Goal: Task Accomplishment & Management: Complete application form

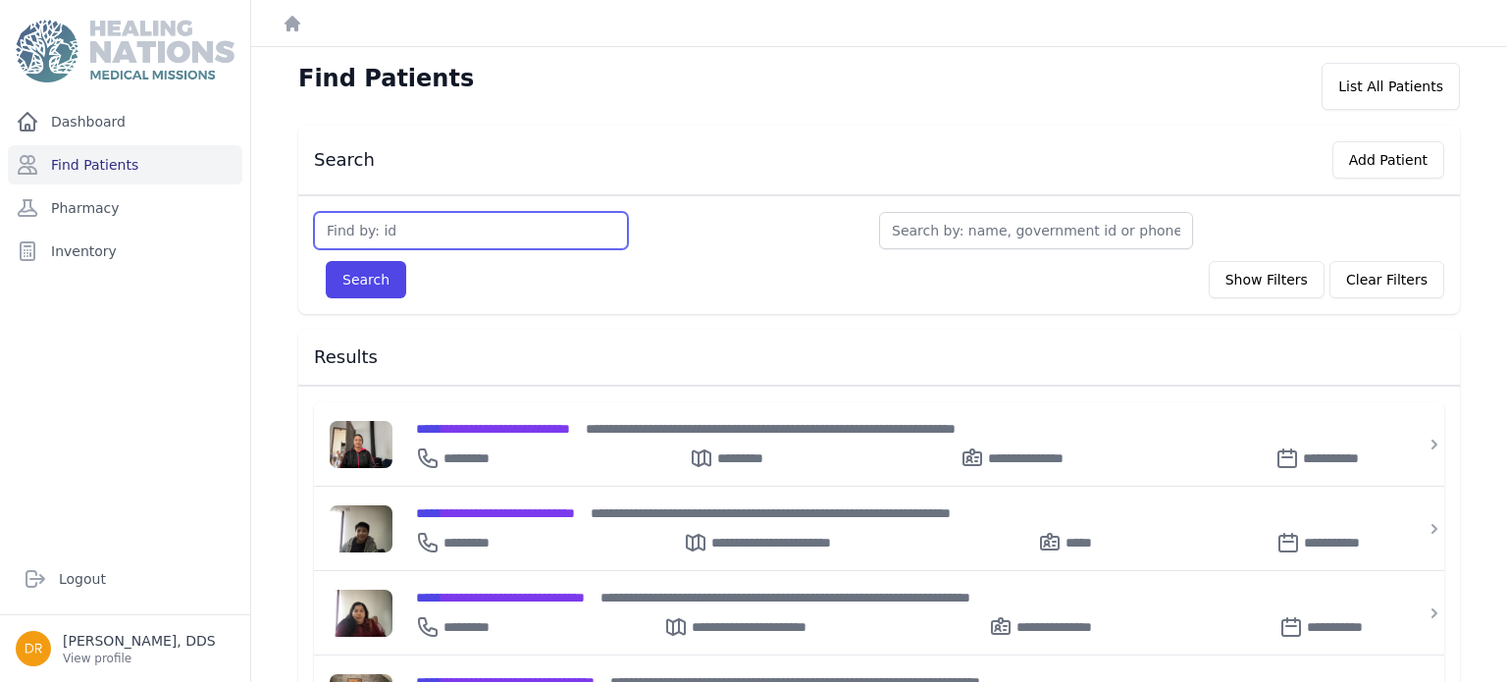
click at [524, 217] on input "text" at bounding box center [471, 230] width 314 height 37
type input "3713"
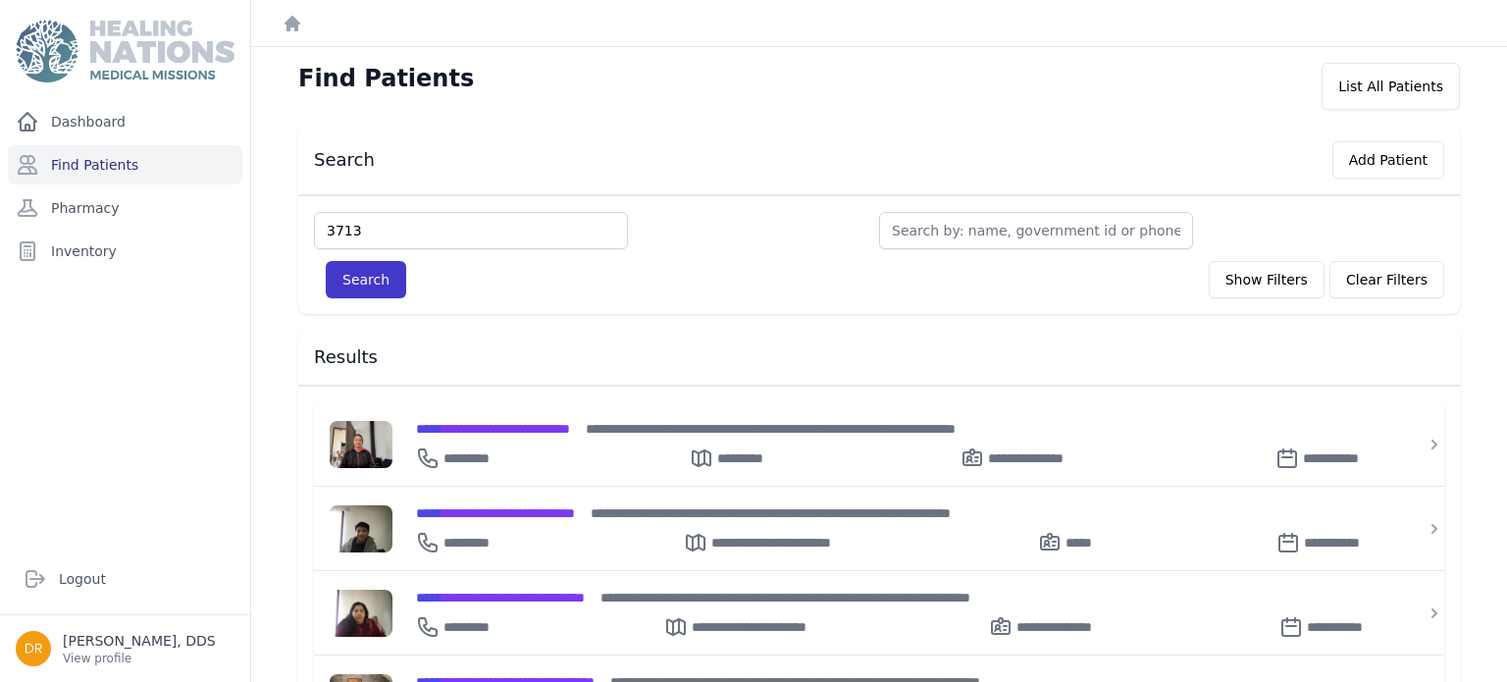
click at [397, 277] on button "Search" at bounding box center [366, 279] width 80 height 37
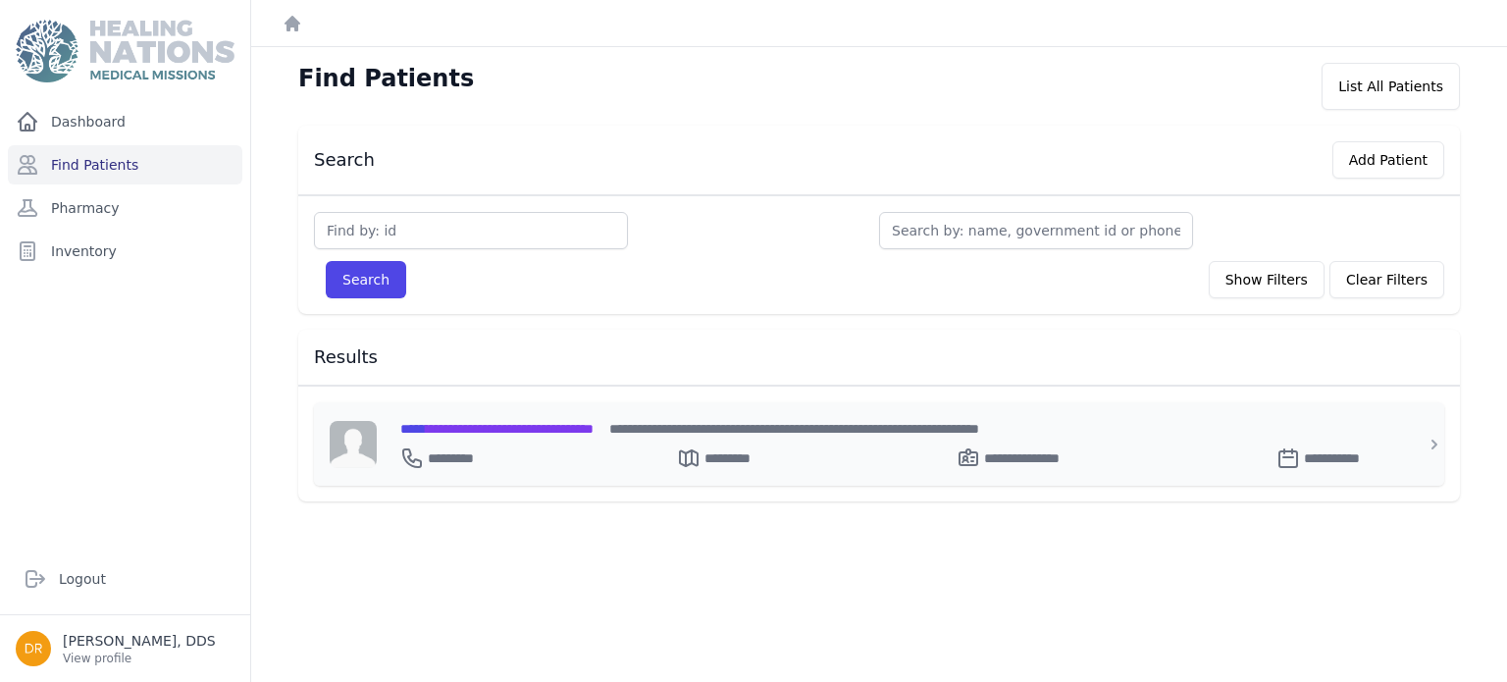
click at [527, 422] on span "**********" at bounding box center [496, 429] width 193 height 14
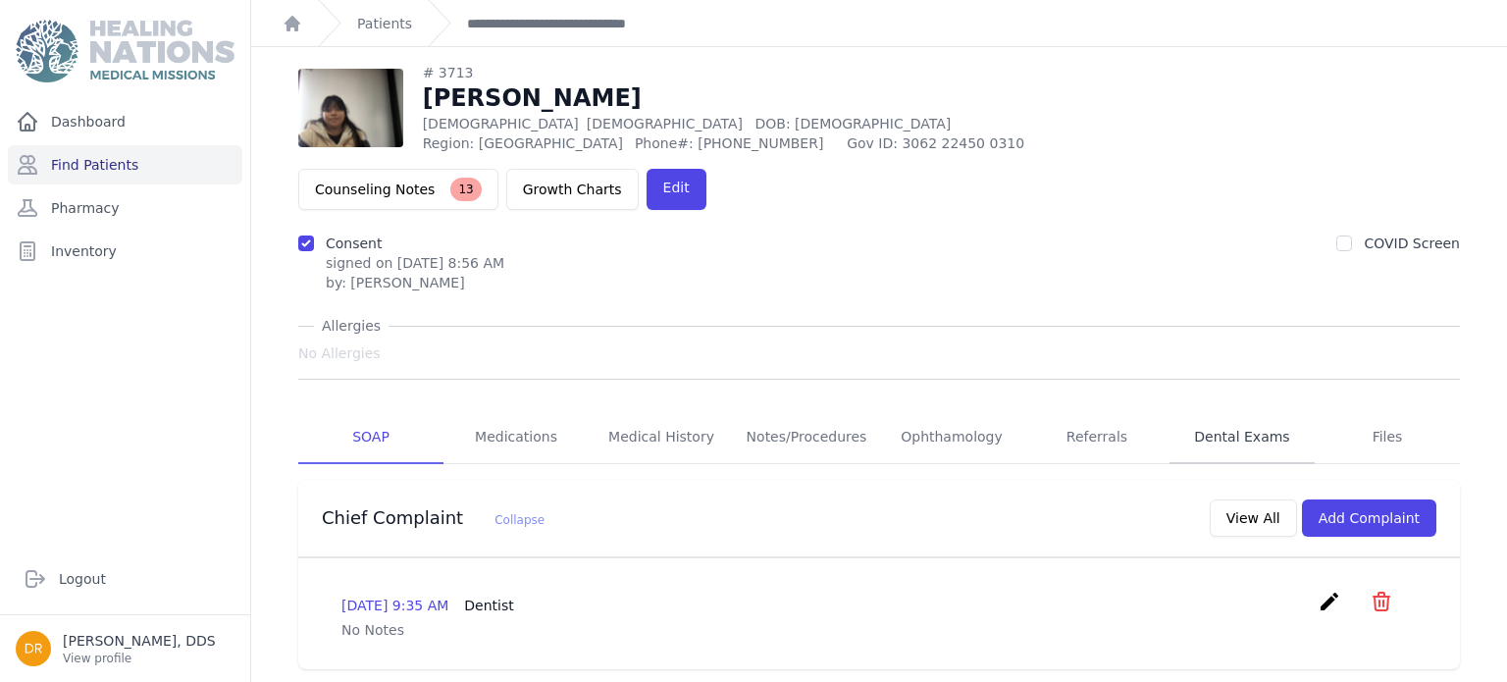
click at [1215, 411] on link "Dental Exams" at bounding box center [1241, 437] width 145 height 53
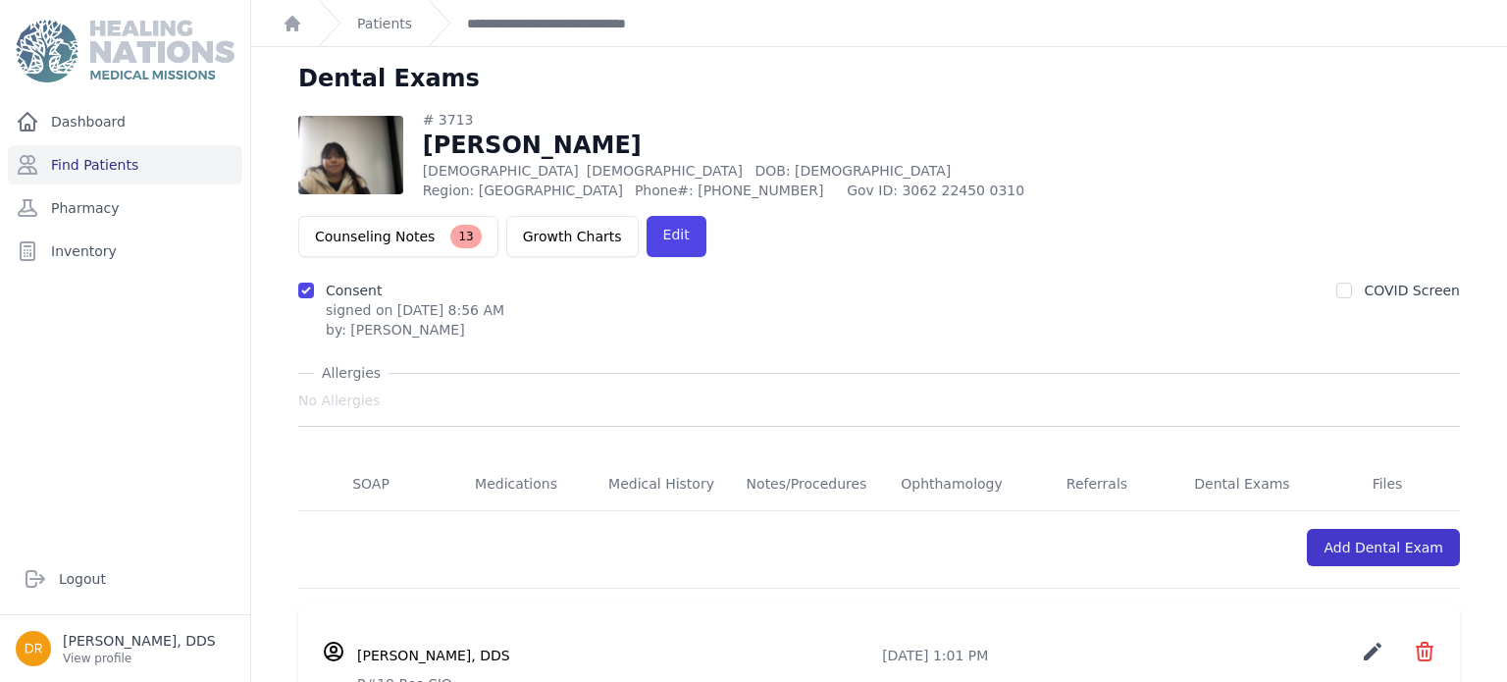
click at [1428, 529] on link "Add Dental Exam" at bounding box center [1383, 547] width 153 height 37
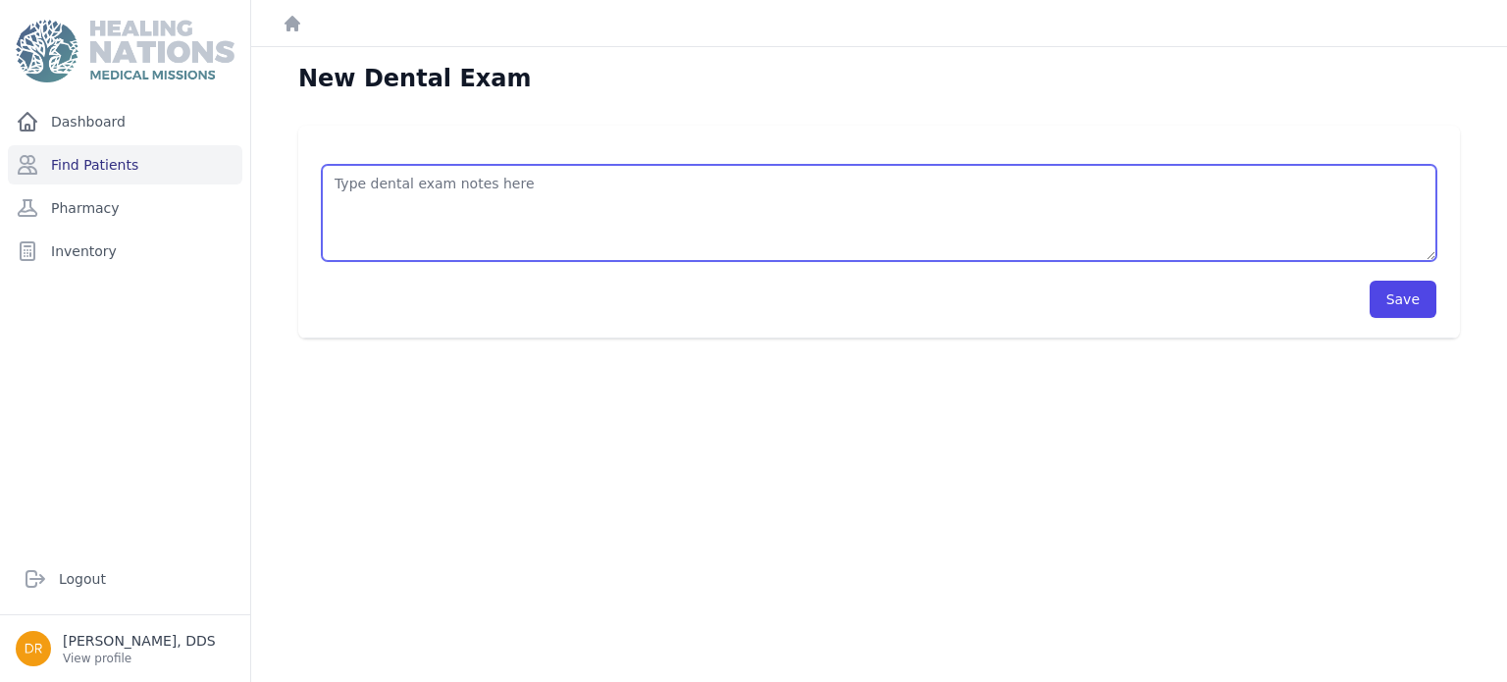
click at [793, 235] on textarea at bounding box center [879, 213] width 1114 height 96
type textarea "2"
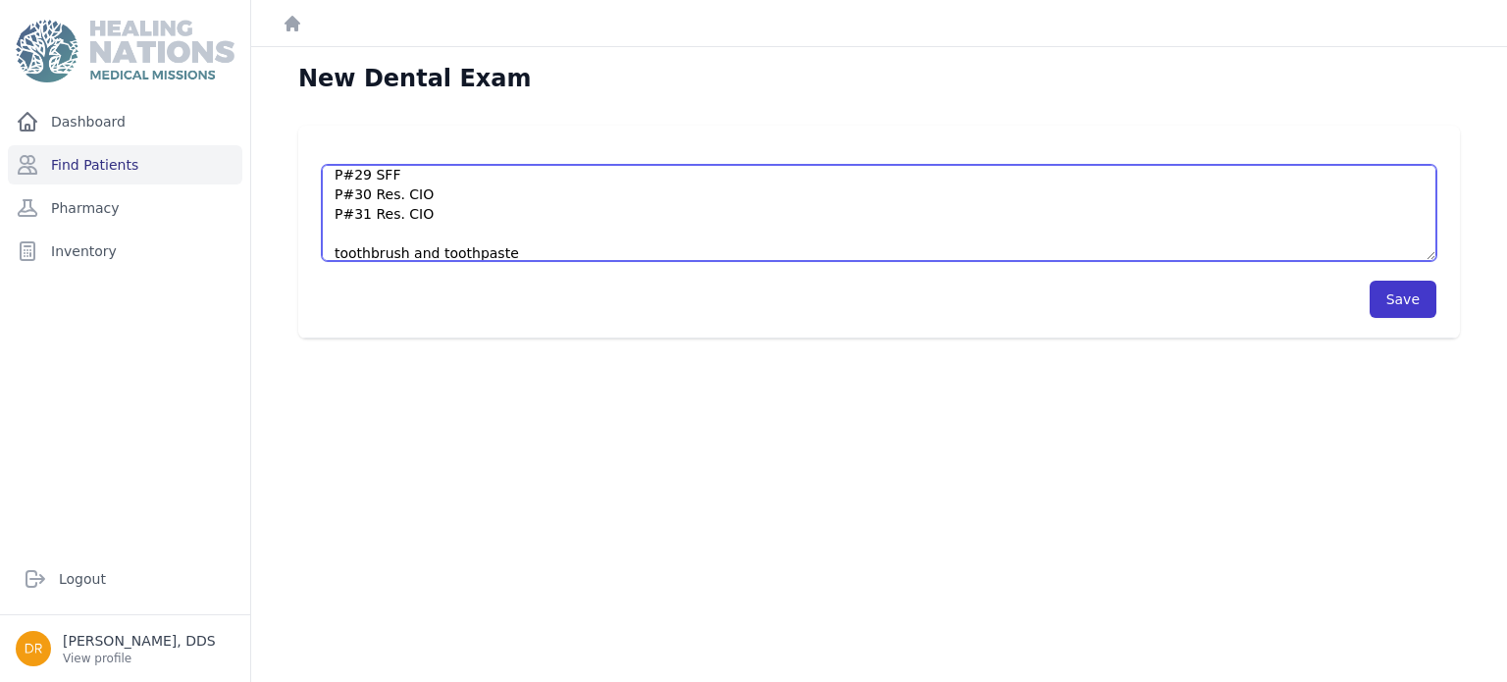
type textarea "P#28 SFF P#29 SFF P#30 Res. CIO P#31 Res. CIO toothbrush and toothpaste"
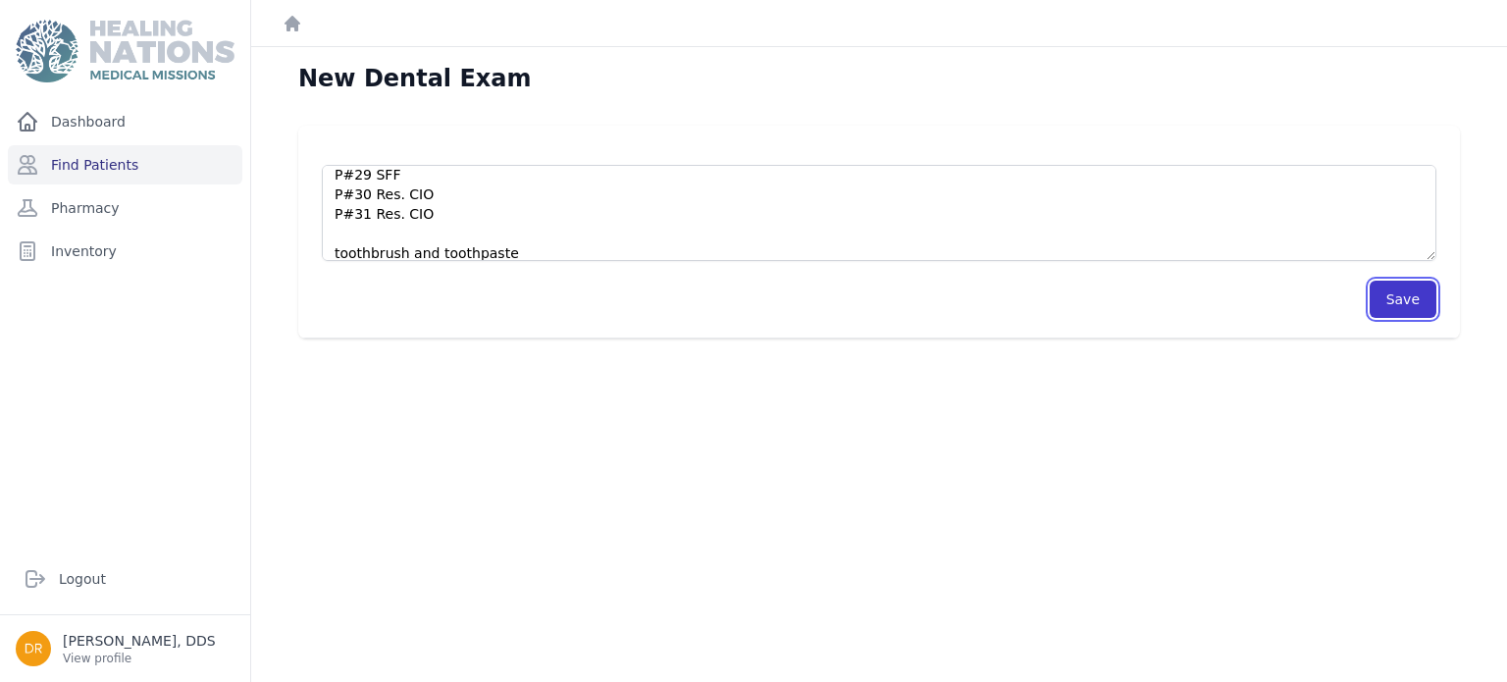
click at [1394, 301] on button "Save" at bounding box center [1402, 299] width 67 height 37
